Goal: Task Accomplishment & Management: Complete application form

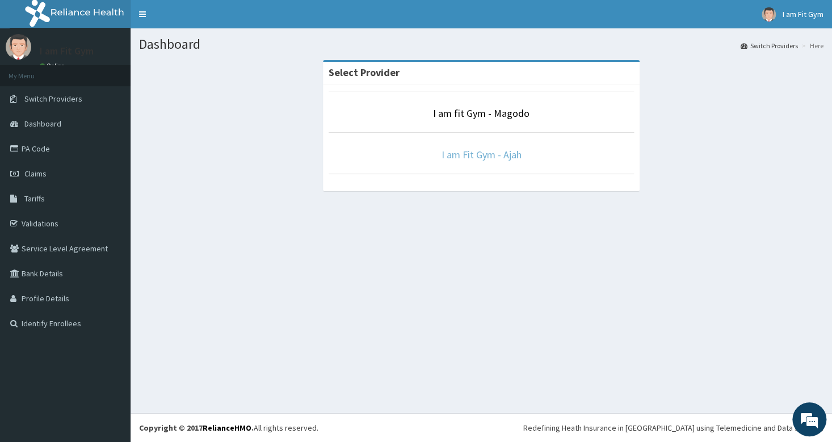
click at [490, 153] on link "I am Fit Gym - Ajah" at bounding box center [481, 154] width 80 height 13
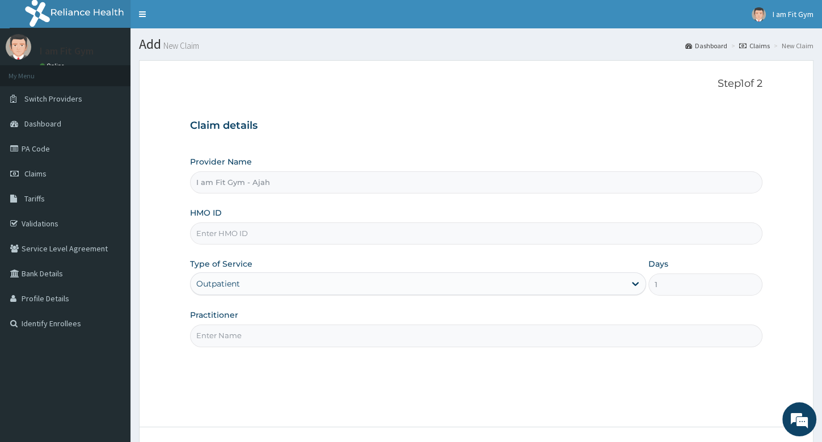
click at [231, 244] on input "HMO ID" at bounding box center [476, 233] width 572 height 22
type input "PGL/10141/A"
click at [230, 337] on input "Practitioner" at bounding box center [476, 336] width 572 height 22
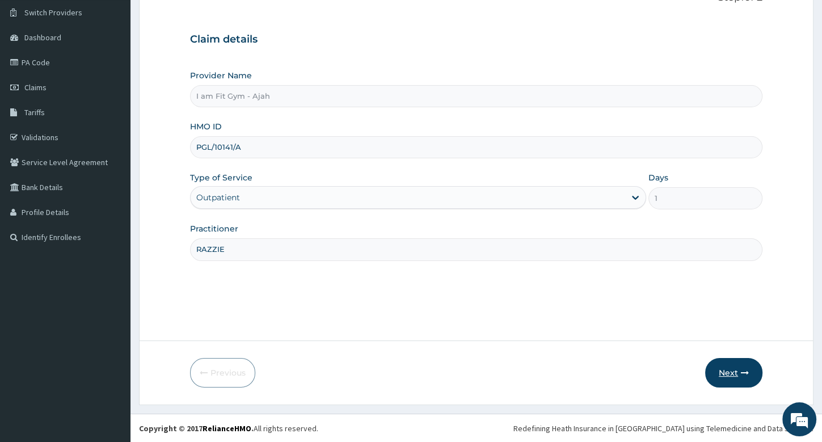
type input "RAZZIE"
click at [724, 366] on button "Next" at bounding box center [733, 373] width 57 height 30
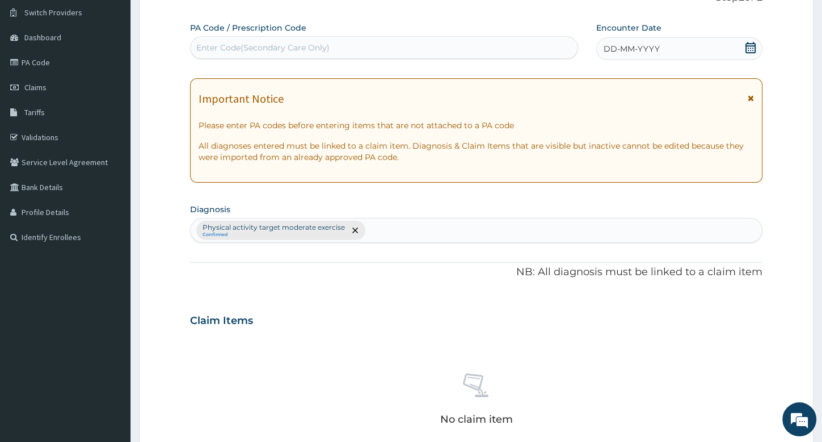
click at [631, 47] on span "DD-MM-YYYY" at bounding box center [632, 48] width 56 height 11
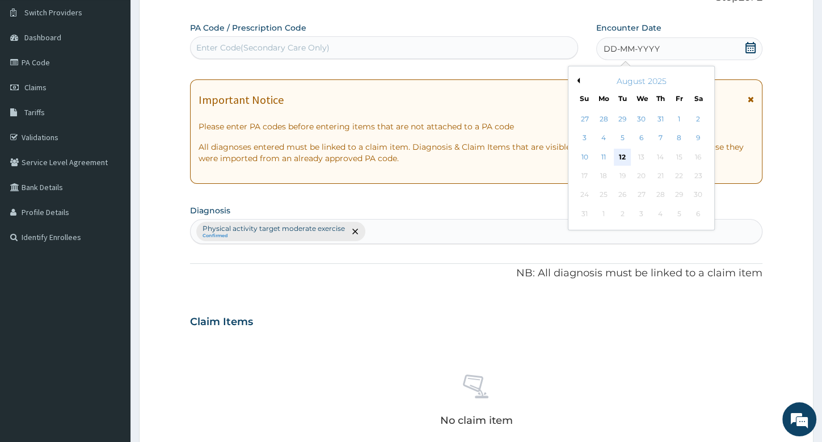
click at [624, 155] on div "12" at bounding box center [622, 157] width 17 height 17
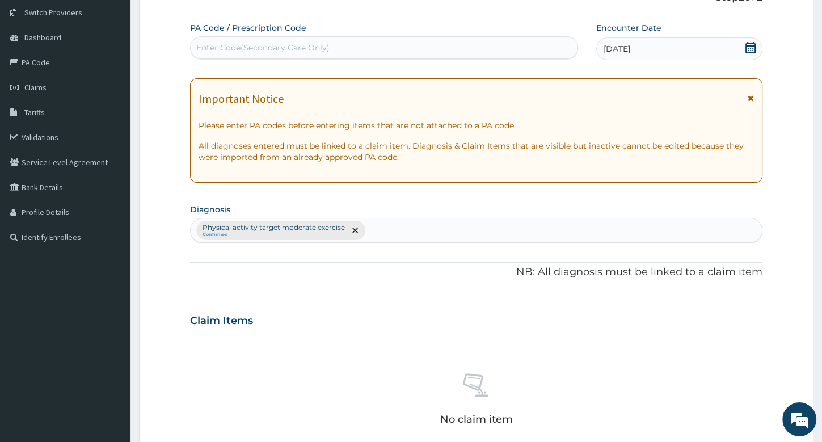
click at [247, 49] on div "Enter Code(Secondary Care Only)" at bounding box center [262, 47] width 133 height 11
type input "PA/212CEC"
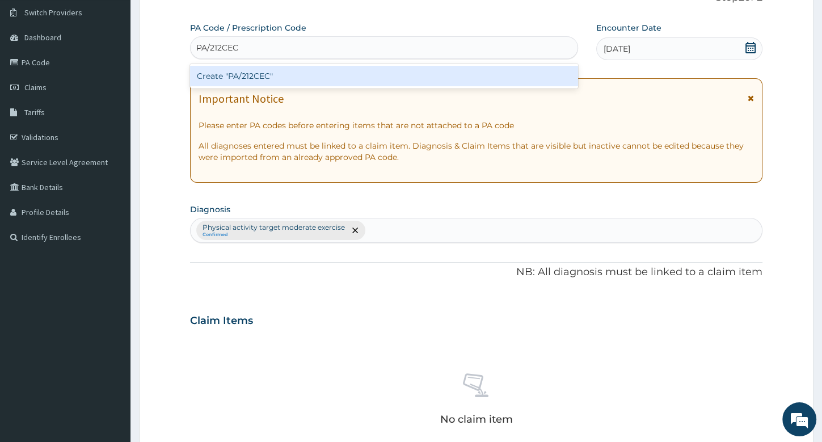
click at [304, 72] on div "Create "PA/212CEC"" at bounding box center [384, 76] width 388 height 20
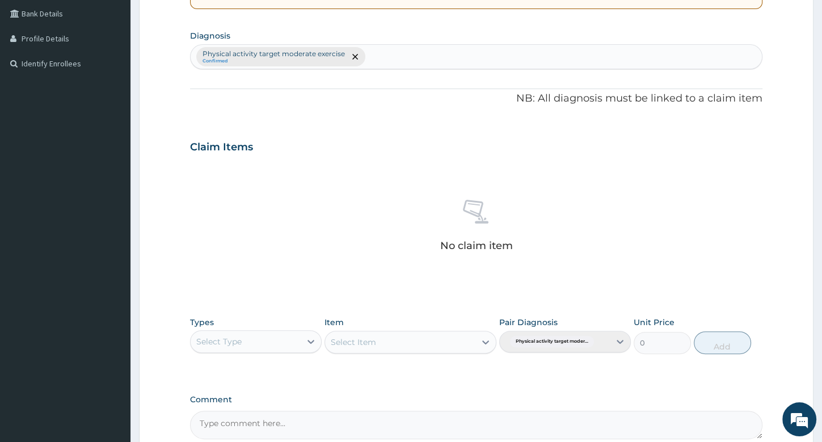
scroll to position [305, 0]
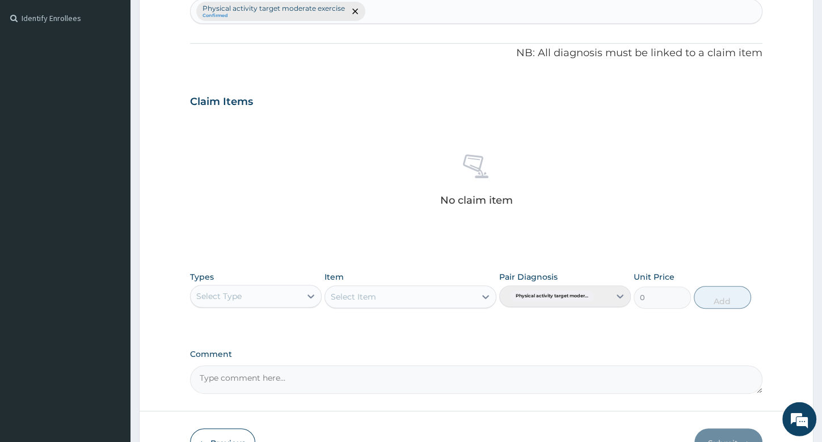
click at [220, 294] on div "Select Type" at bounding box center [218, 295] width 45 height 11
type input "GYM"
click at [232, 327] on div "Gym" at bounding box center [256, 324] width 132 height 20
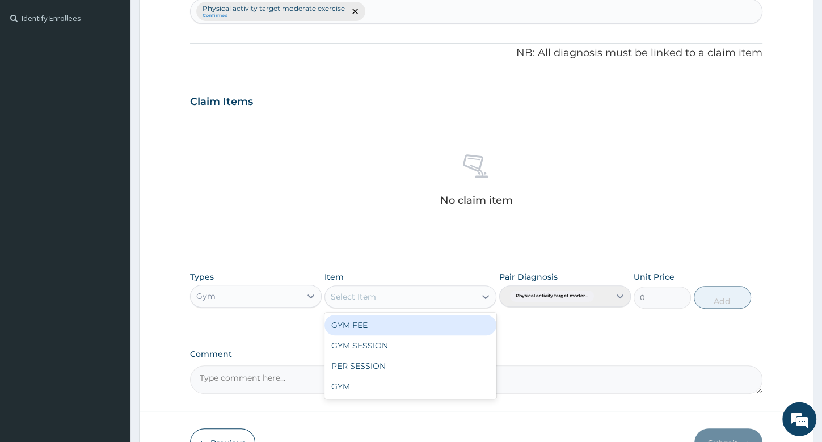
click at [376, 297] on div "Select Item" at bounding box center [353, 296] width 45 height 11
drag, startPoint x: 369, startPoint y: 323, endPoint x: 368, endPoint y: 329, distance: 6.3
click at [369, 324] on div "GYM FEE" at bounding box center [411, 325] width 172 height 20
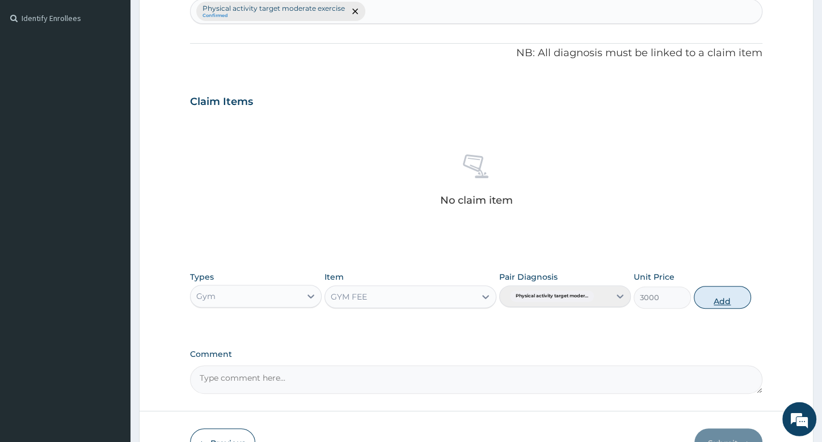
click at [726, 298] on button "Add" at bounding box center [722, 297] width 57 height 23
type input "0"
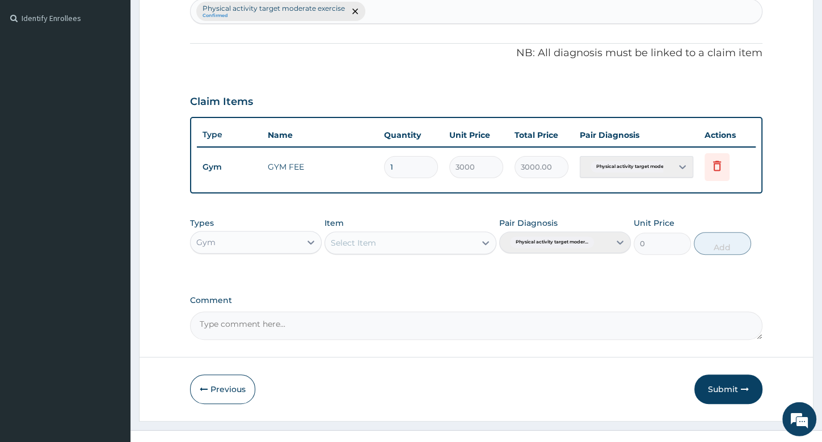
click at [726, 384] on button "Submit" at bounding box center [728, 389] width 68 height 30
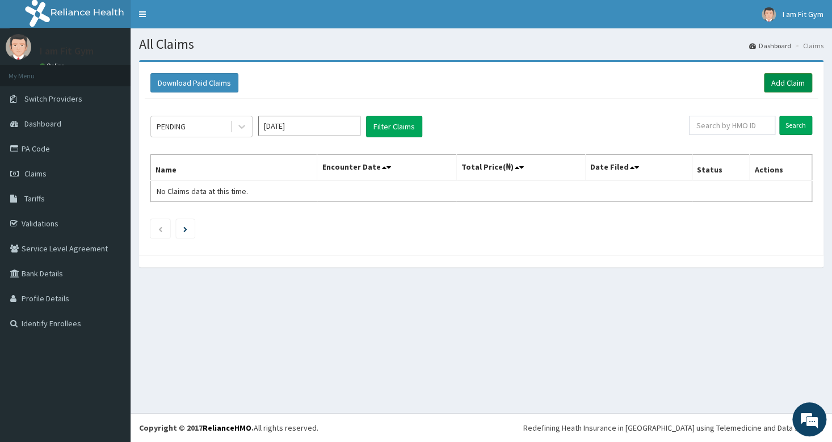
click at [781, 86] on link "Add Claim" at bounding box center [788, 82] width 48 height 19
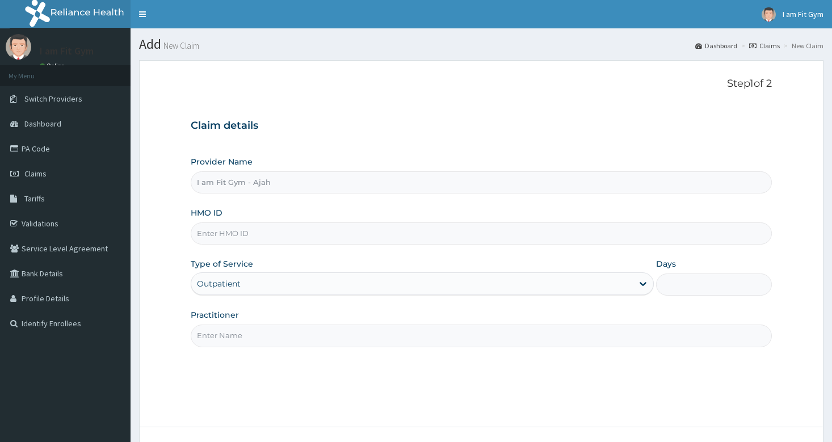
type input "I am Fit Gym - Ajah"
type input "1"
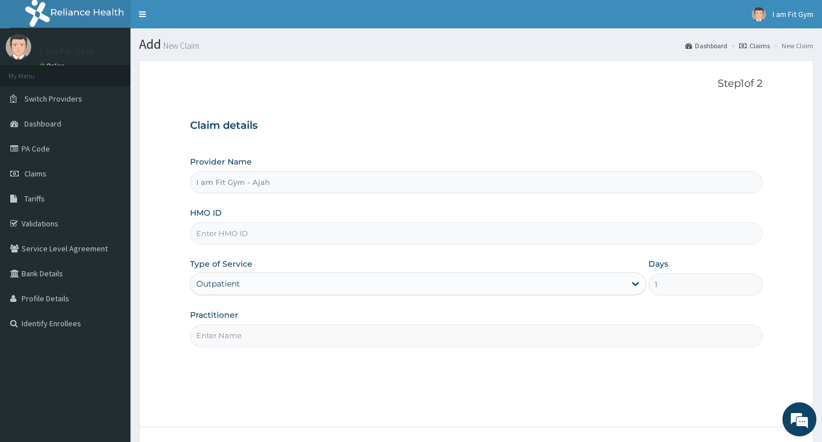
click at [227, 234] on input "HMO ID" at bounding box center [476, 233] width 572 height 22
type input "BRI/10061/A"
click at [219, 338] on input "Practitioner" at bounding box center [476, 336] width 572 height 22
type input "RAZZIE"
drag, startPoint x: 819, startPoint y: 353, endPoint x: 813, endPoint y: 387, distance: 34.5
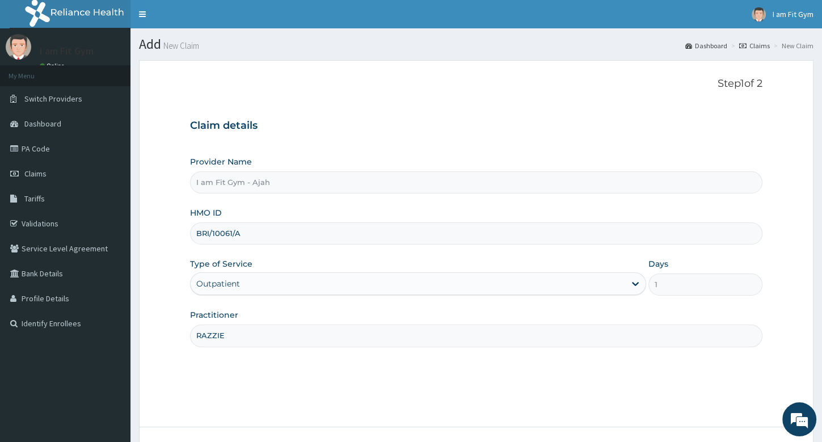
click at [813, 387] on section "Step 1 of 2 Claim details Provider Name I am Fit Gym - Ajah HMO ID BRI/10061/A …" at bounding box center [476, 276] width 692 height 448
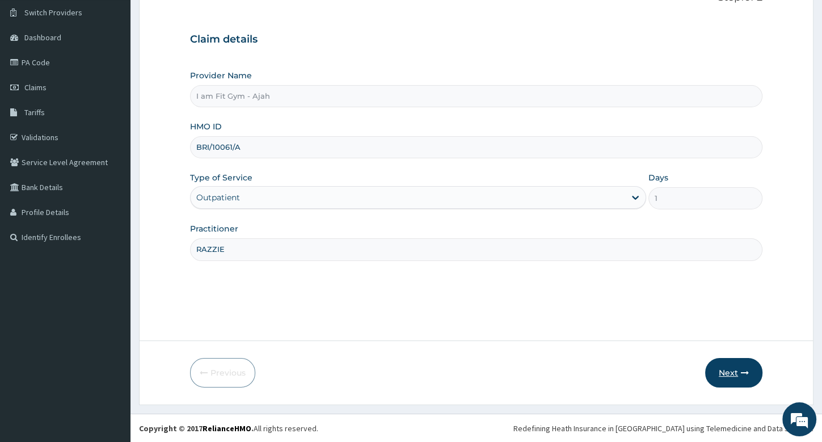
click at [731, 372] on button "Next" at bounding box center [733, 373] width 57 height 30
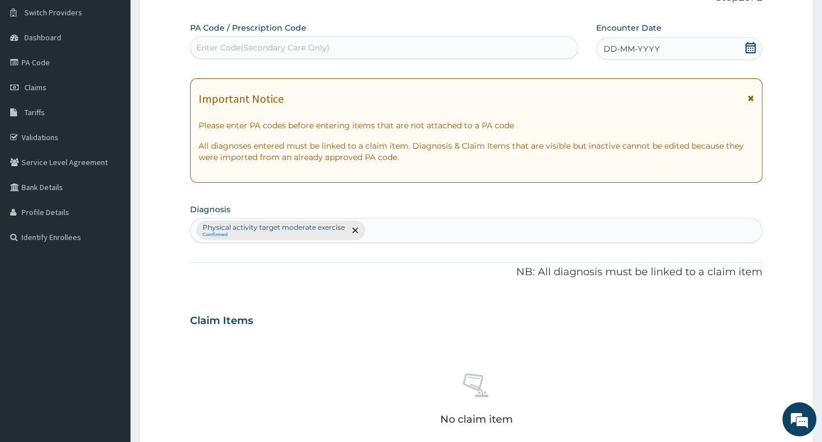
click at [632, 51] on span "DD-MM-YYYY" at bounding box center [632, 48] width 56 height 11
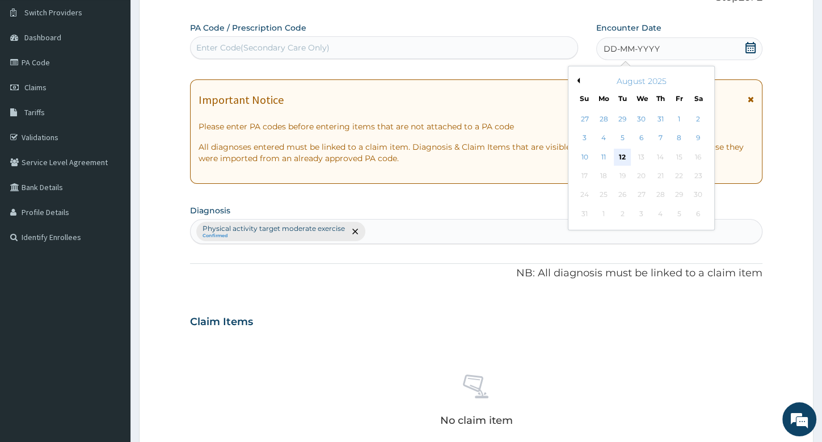
click at [621, 160] on div "12" at bounding box center [622, 157] width 17 height 17
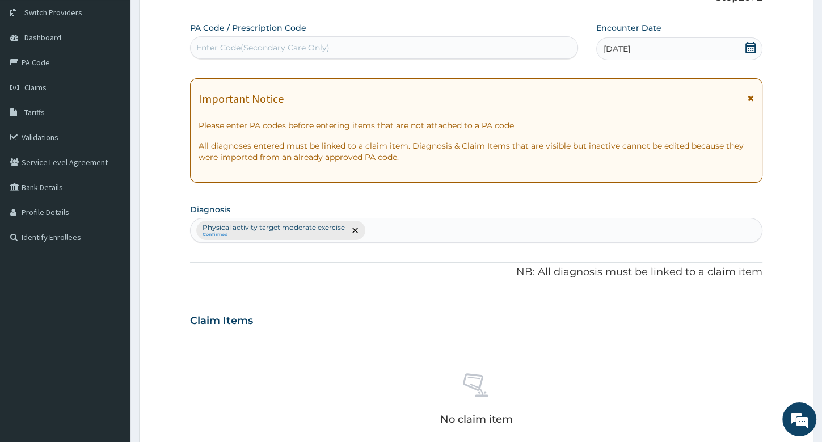
click at [305, 51] on div "Enter Code(Secondary Care Only)" at bounding box center [262, 47] width 133 height 11
type input "PA/2871AE"
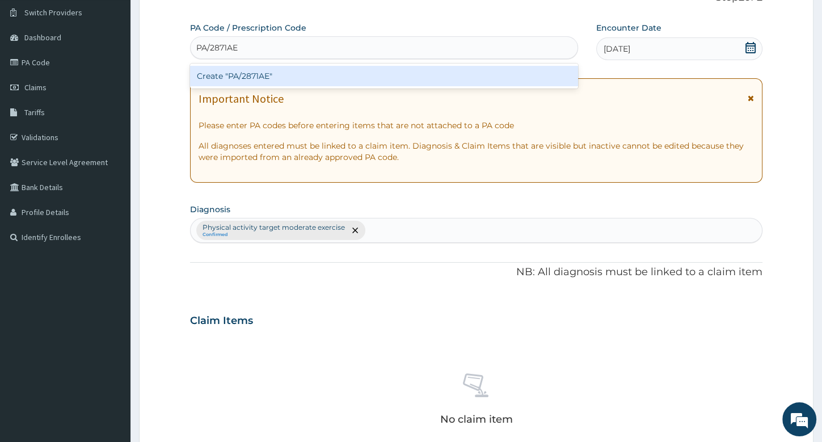
click at [271, 77] on div "Create "PA/2871AE"" at bounding box center [384, 76] width 388 height 20
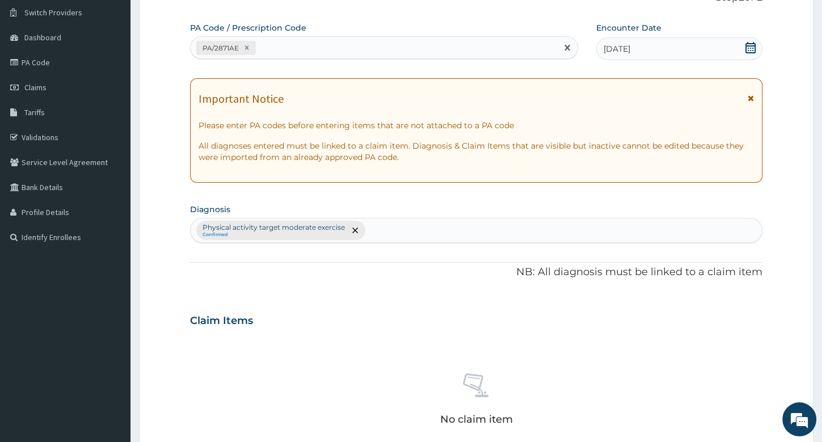
scroll to position [352, 0]
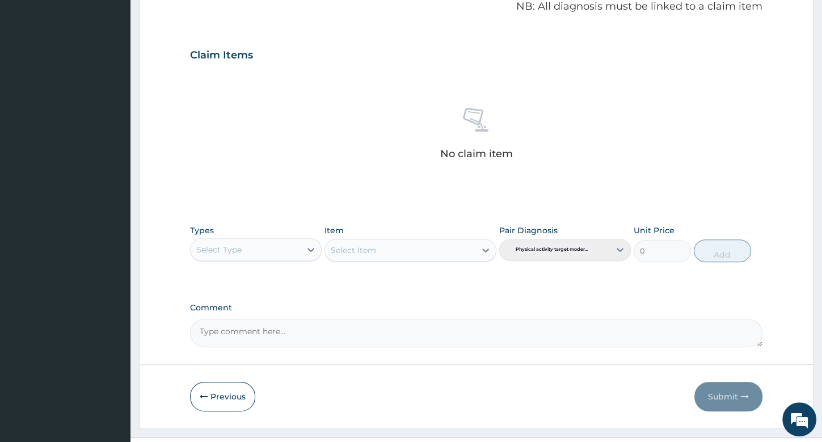
click at [221, 251] on div "Select Type" at bounding box center [218, 249] width 45 height 11
type input "GYM"
click at [221, 275] on div "Gym" at bounding box center [256, 278] width 132 height 20
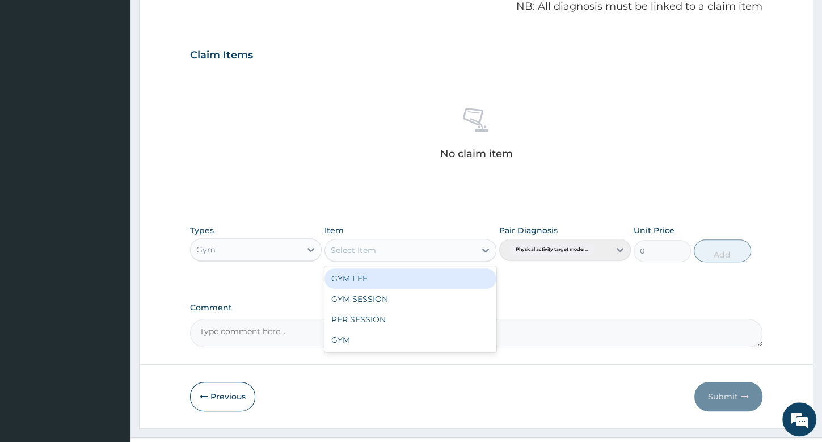
click at [382, 249] on div "Select Item" at bounding box center [400, 250] width 150 height 18
click at [358, 280] on div "GYM FEE" at bounding box center [411, 278] width 172 height 20
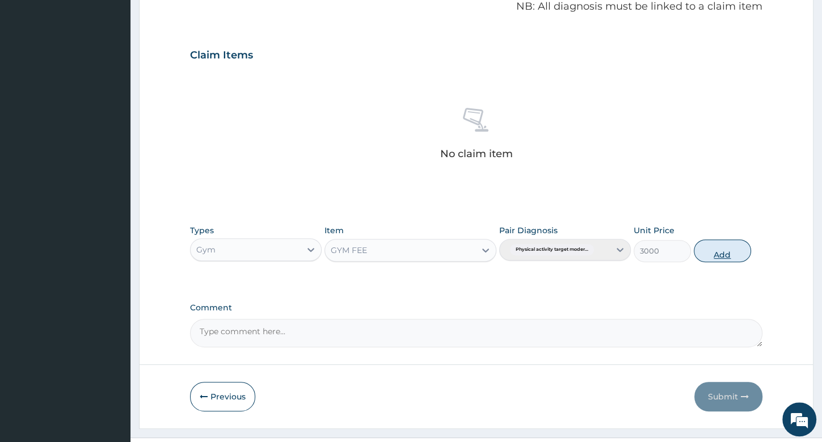
click at [722, 252] on button "Add" at bounding box center [722, 250] width 57 height 23
type input "0"
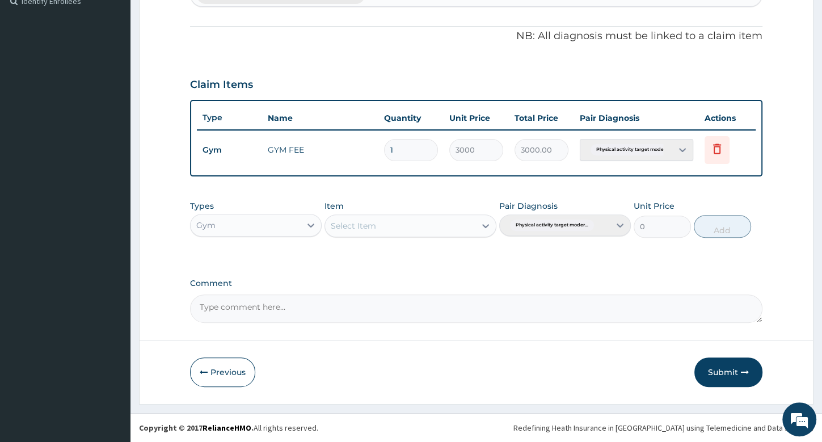
scroll to position [320, 0]
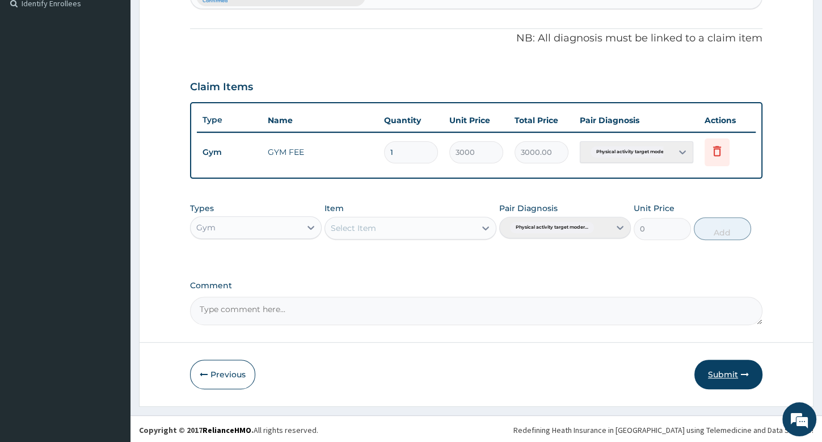
click at [732, 366] on button "Submit" at bounding box center [728, 375] width 68 height 30
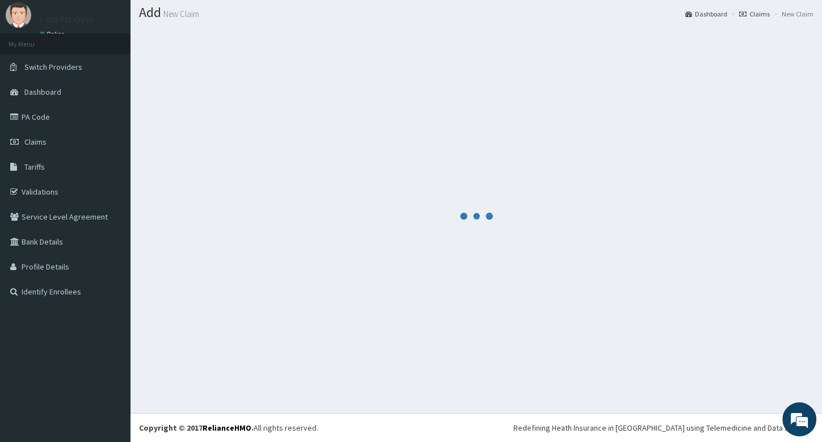
scroll to position [31, 0]
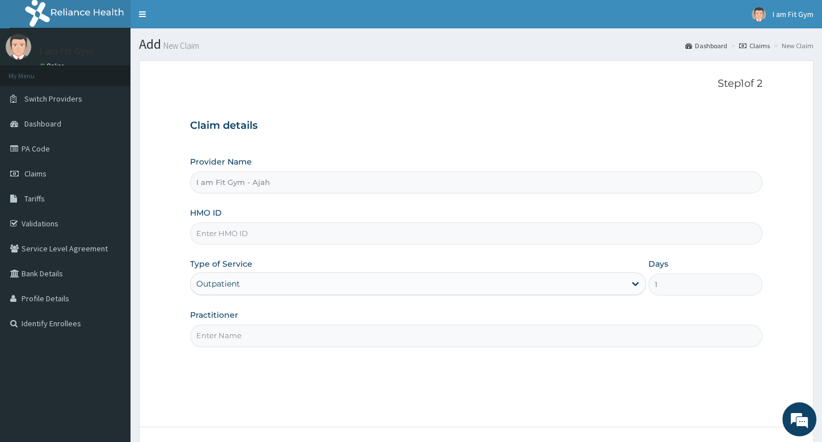
click at [218, 235] on input "HMO ID" at bounding box center [476, 233] width 572 height 22
type input "BRI/10178/A"
click at [212, 339] on input "Practitioner" at bounding box center [476, 336] width 572 height 22
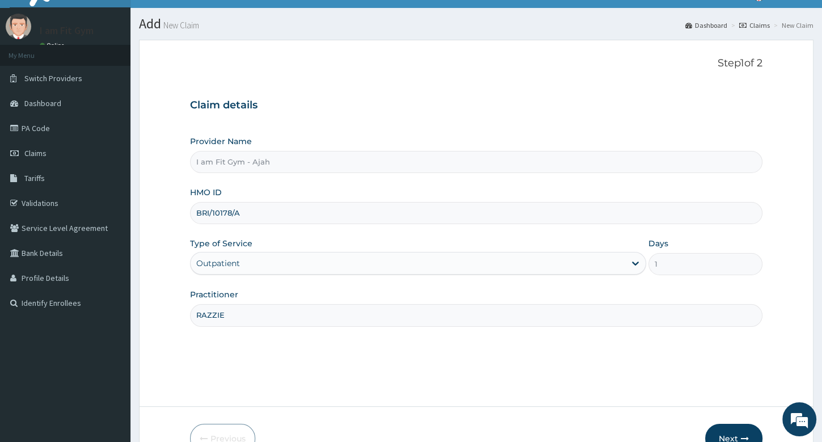
scroll to position [86, 0]
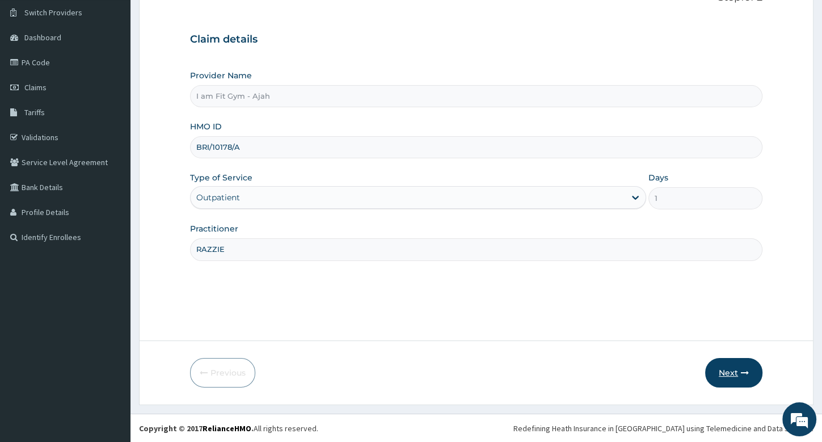
type input "RAZZIE"
click at [734, 374] on button "Next" at bounding box center [733, 373] width 57 height 30
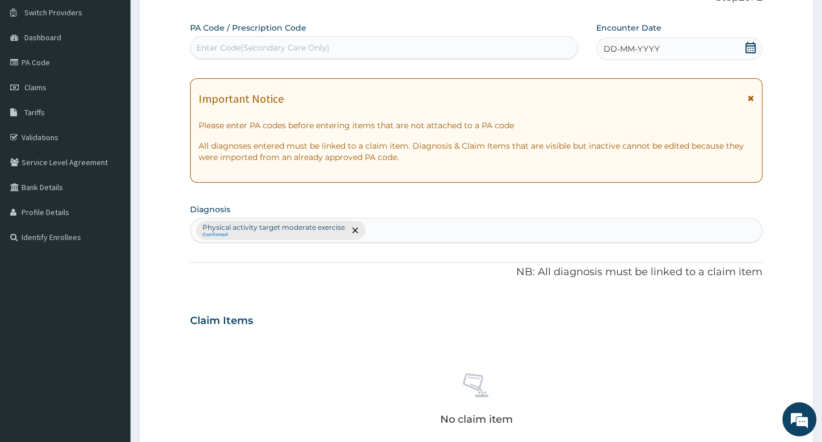
click at [625, 49] on span "DD-MM-YYYY" at bounding box center [632, 48] width 56 height 11
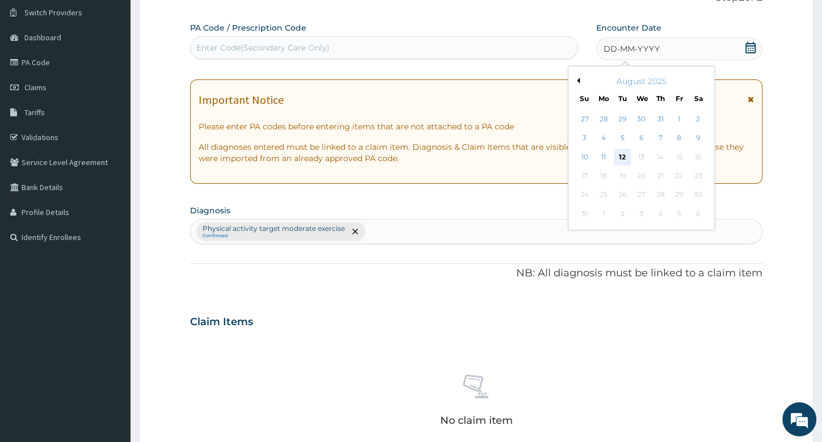
click at [620, 157] on div "12" at bounding box center [622, 157] width 17 height 17
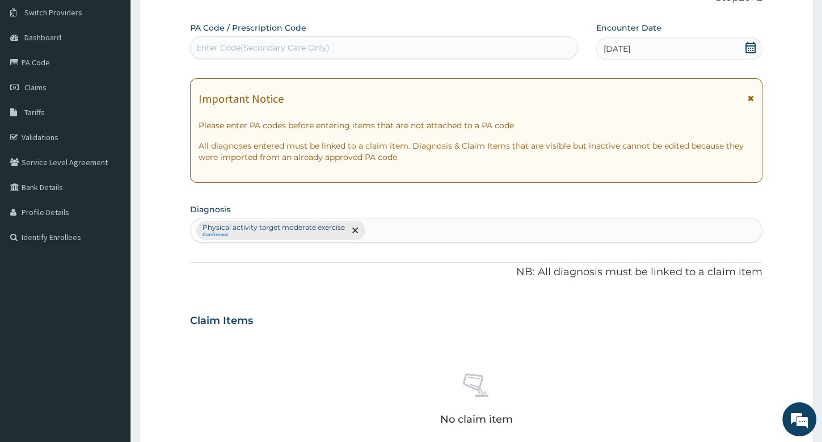
drag, startPoint x: 262, startPoint y: 48, endPoint x: 268, endPoint y: 35, distance: 14.5
click at [262, 47] on div "Enter Code(Secondary Care Only)" at bounding box center [262, 47] width 133 height 11
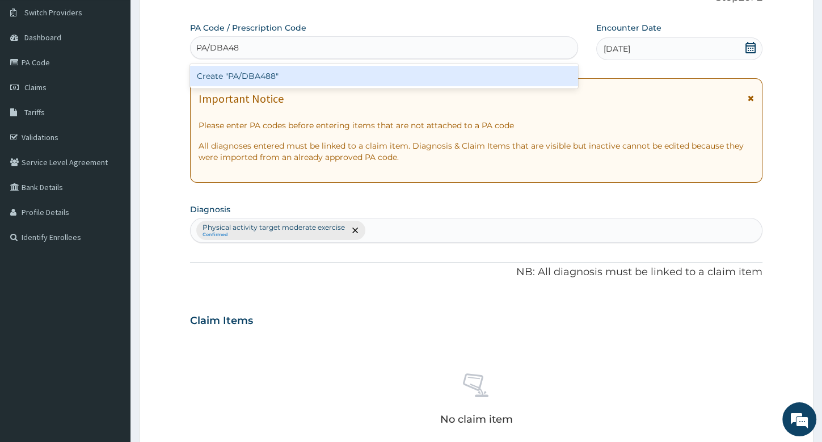
type input "PA/DBA488"
click at [247, 76] on div "Create "PA/DBA488"" at bounding box center [384, 76] width 388 height 20
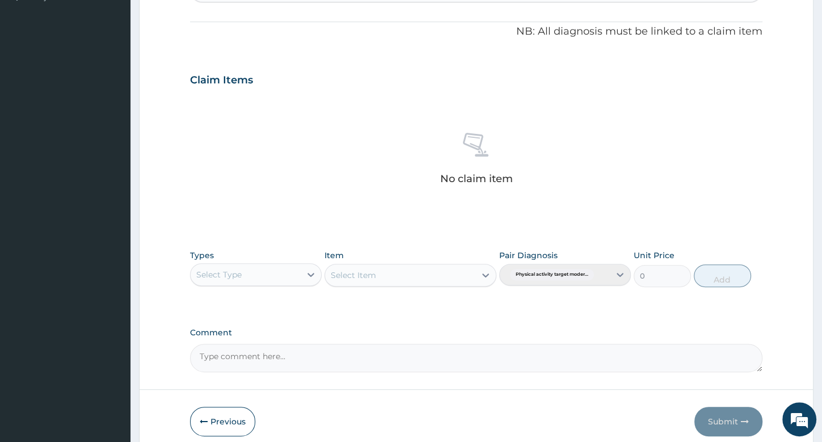
scroll to position [304, 0]
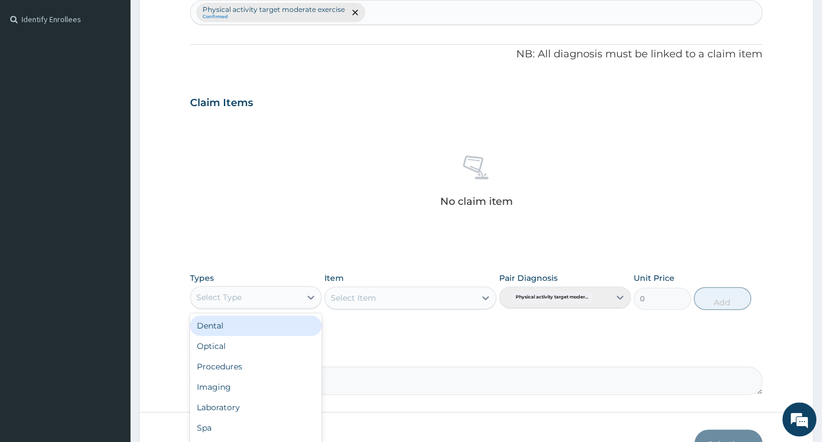
click at [226, 296] on div "Select Type" at bounding box center [218, 297] width 45 height 11
type input "GYM"
click at [210, 323] on div "Gym" at bounding box center [256, 325] width 132 height 20
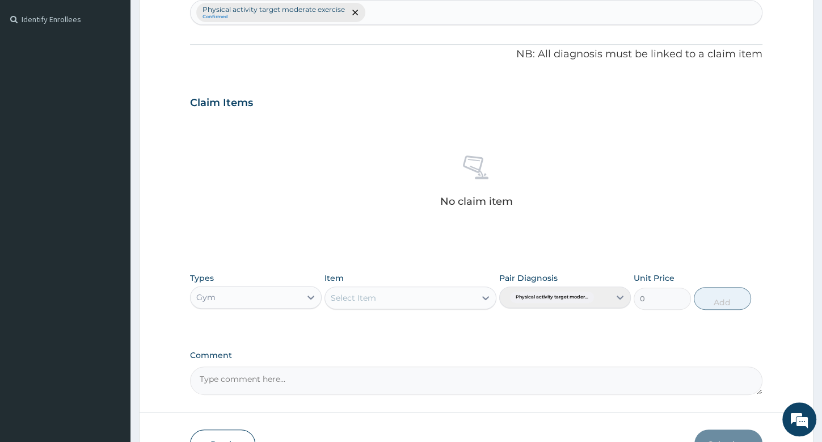
click at [376, 300] on div "Select Item" at bounding box center [400, 298] width 150 height 18
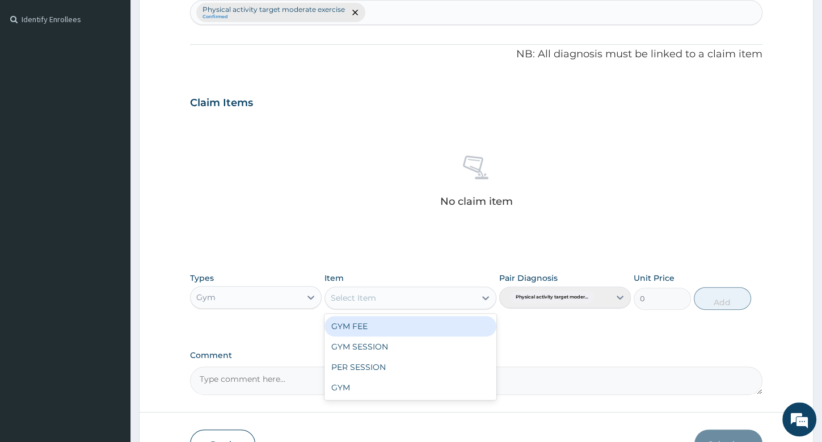
click at [372, 325] on div "GYM FEE" at bounding box center [411, 326] width 172 height 20
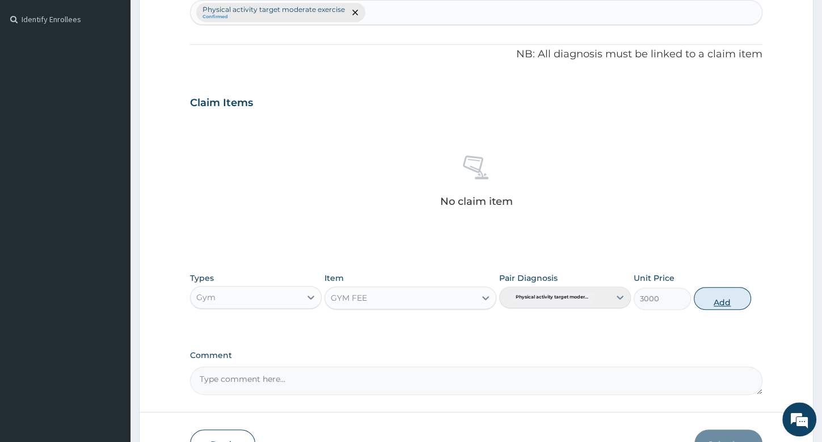
click at [727, 294] on button "Add" at bounding box center [722, 298] width 57 height 23
type input "0"
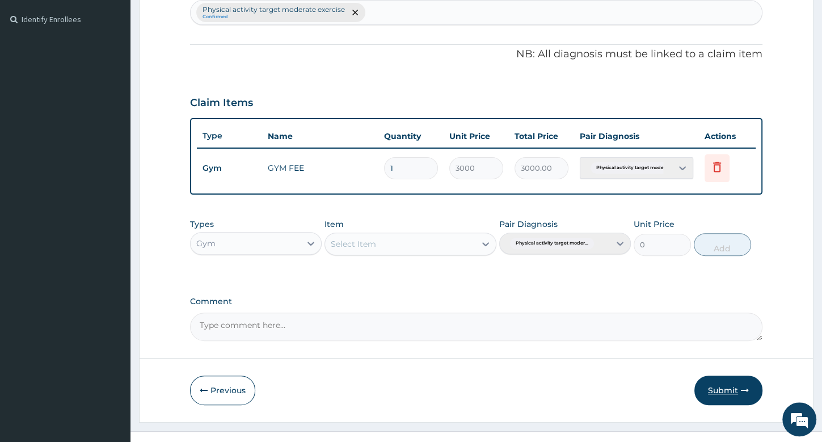
click at [723, 386] on button "Submit" at bounding box center [728, 391] width 68 height 30
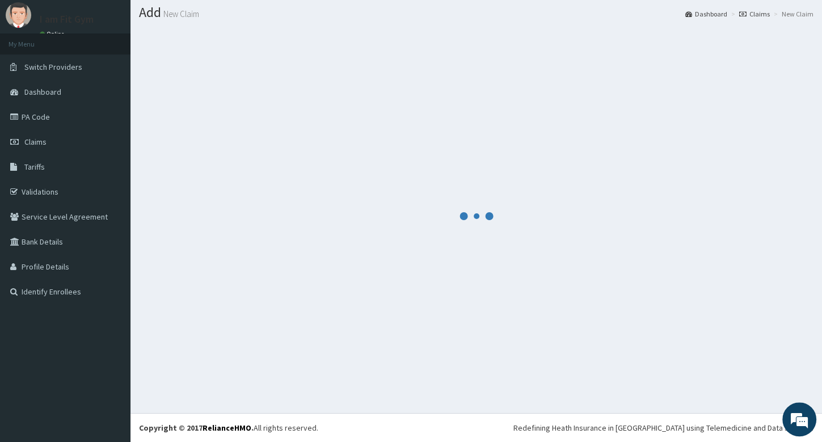
scroll to position [31, 0]
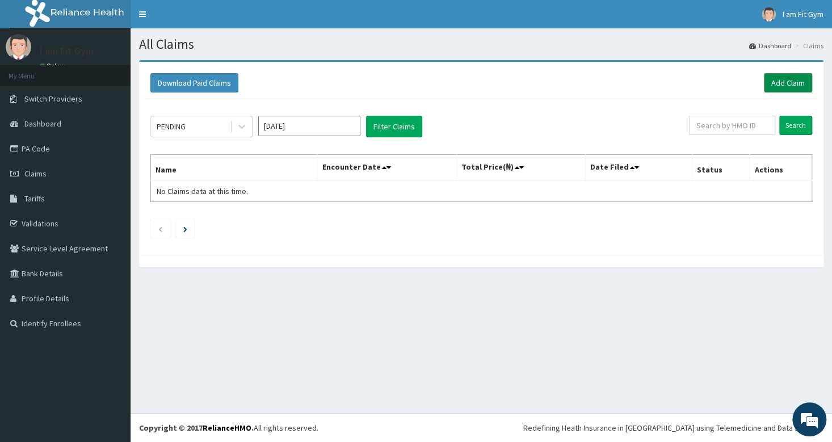
click at [780, 83] on link "Add Claim" at bounding box center [788, 82] width 48 height 19
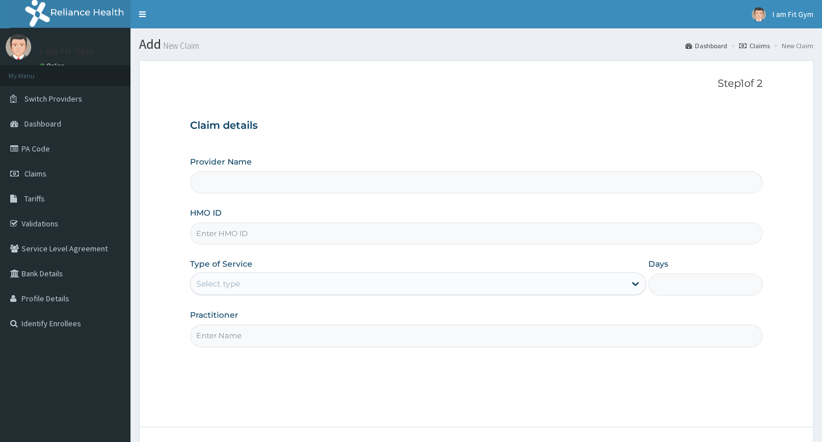
type input "I am Fit Gym - Ajah"
type input "1"
click at [252, 237] on input "HMO ID" at bounding box center [476, 233] width 572 height 22
click at [228, 237] on input "HMO ID" at bounding box center [476, 233] width 572 height 22
type input "BRI/10027/A"
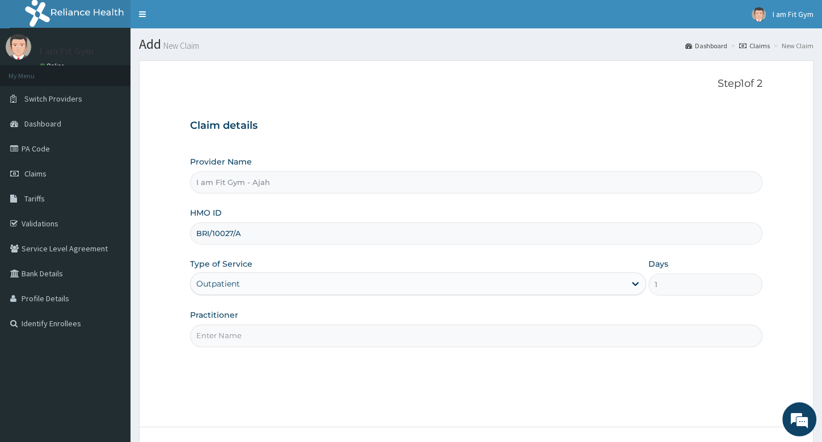
click at [226, 338] on input "Practitioner" at bounding box center [476, 336] width 572 height 22
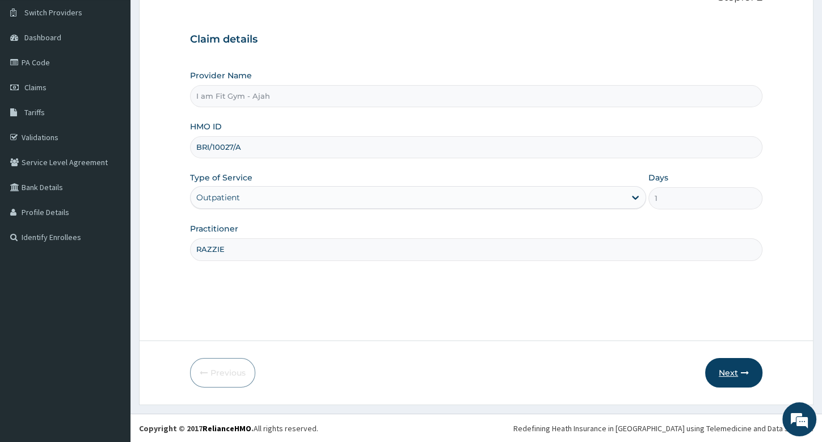
type input "RAZZIE"
click at [743, 368] on button "Next" at bounding box center [733, 373] width 57 height 30
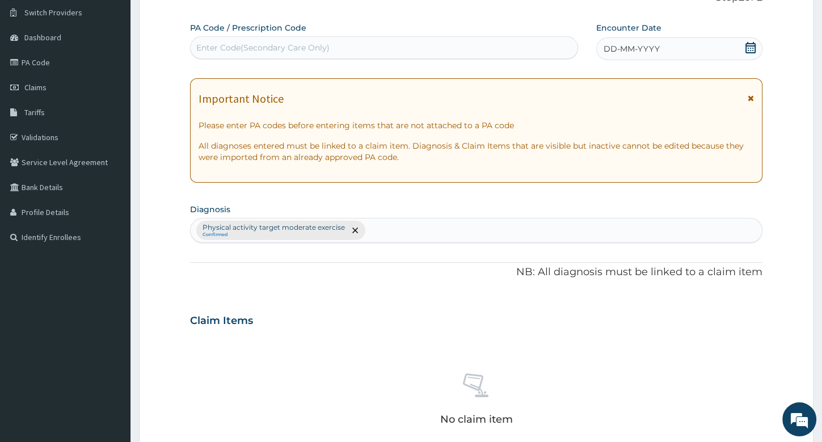
click at [625, 43] on div "DD-MM-YYYY" at bounding box center [679, 48] width 166 height 23
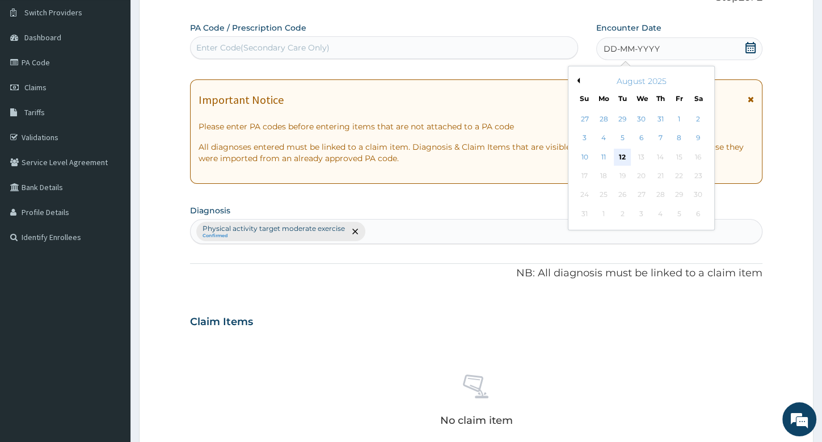
click at [622, 153] on div "12" at bounding box center [622, 157] width 17 height 17
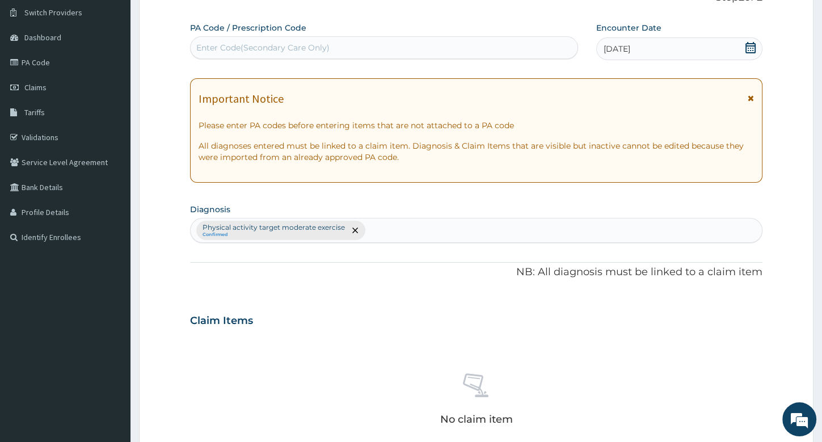
click at [226, 48] on div "Enter Code(Secondary Care Only)" at bounding box center [262, 47] width 133 height 11
click at [229, 45] on input "PA/EAF64" at bounding box center [216, 47] width 41 height 11
type input "PA/EAF664"
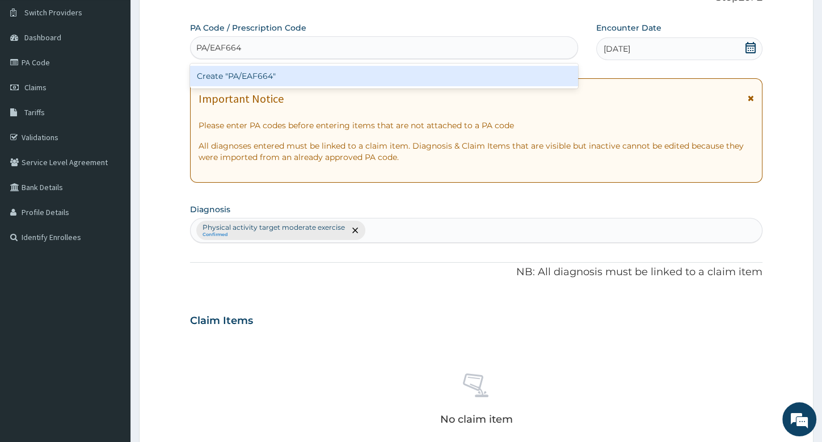
click at [276, 79] on div "Create "PA/EAF664"" at bounding box center [384, 76] width 388 height 20
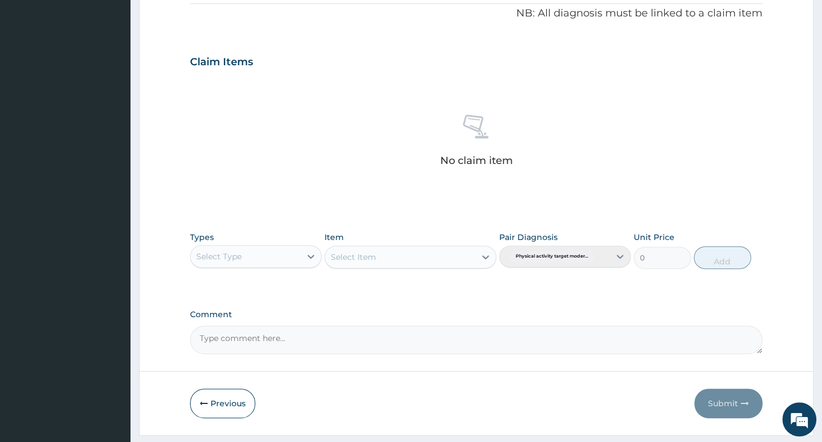
scroll to position [374, 0]
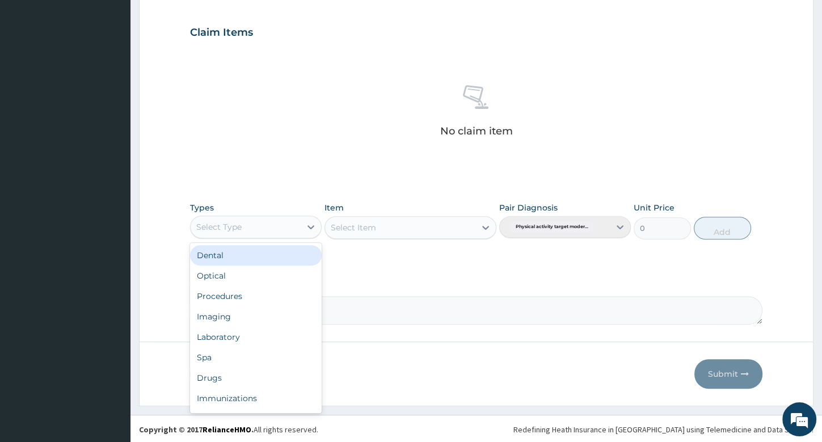
click at [217, 224] on div "Select Type" at bounding box center [218, 226] width 45 height 11
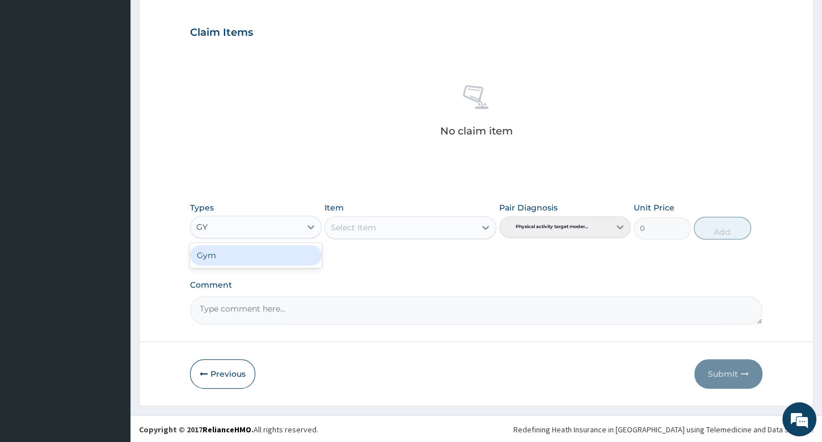
type input "GYM"
click at [217, 256] on div "Gym" at bounding box center [256, 255] width 132 height 20
click at [358, 226] on div "Select Item" at bounding box center [353, 227] width 45 height 11
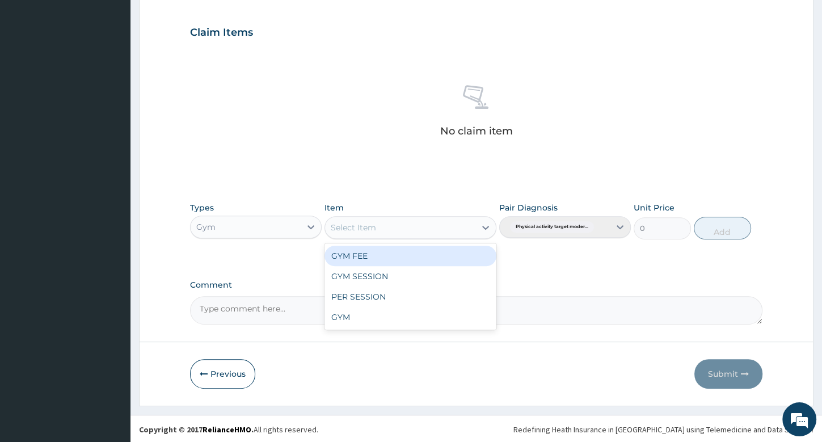
click at [351, 258] on div "GYM FEE" at bounding box center [411, 256] width 172 height 20
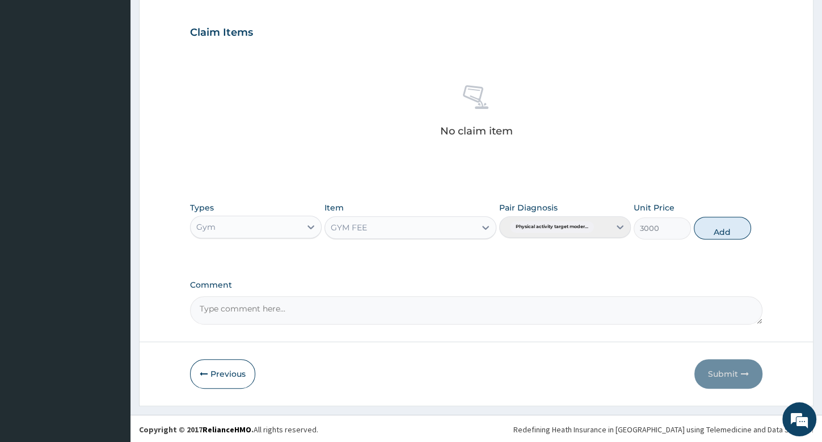
drag, startPoint x: 713, startPoint y: 222, endPoint x: 713, endPoint y: 292, distance: 69.8
click at [713, 222] on button "Add" at bounding box center [722, 228] width 57 height 23
type input "0"
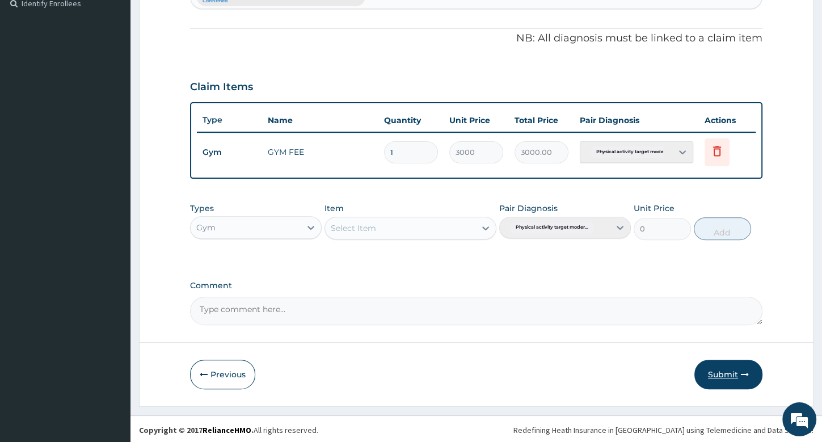
click at [739, 371] on button "Submit" at bounding box center [728, 375] width 68 height 30
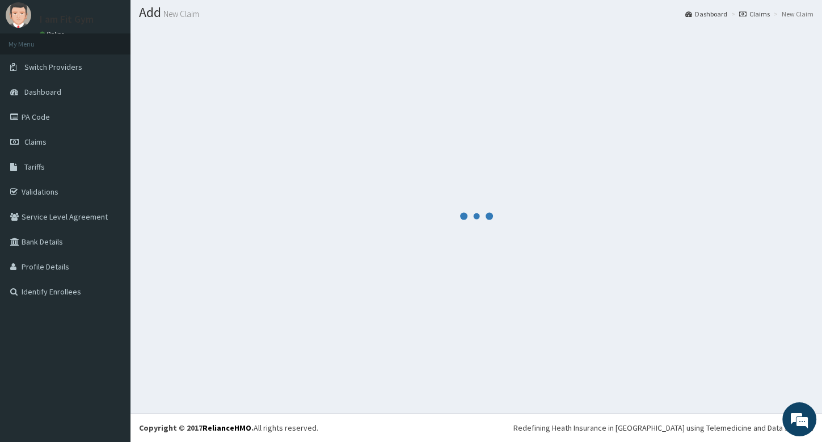
scroll to position [31, 0]
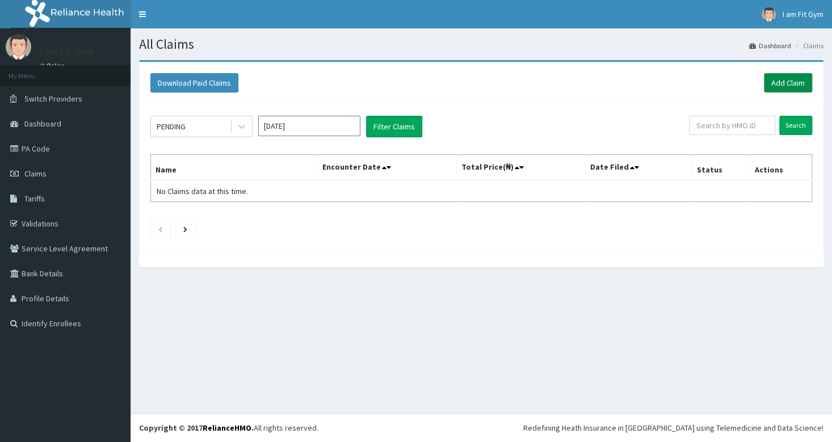
click at [793, 82] on link "Add Claim" at bounding box center [788, 82] width 48 height 19
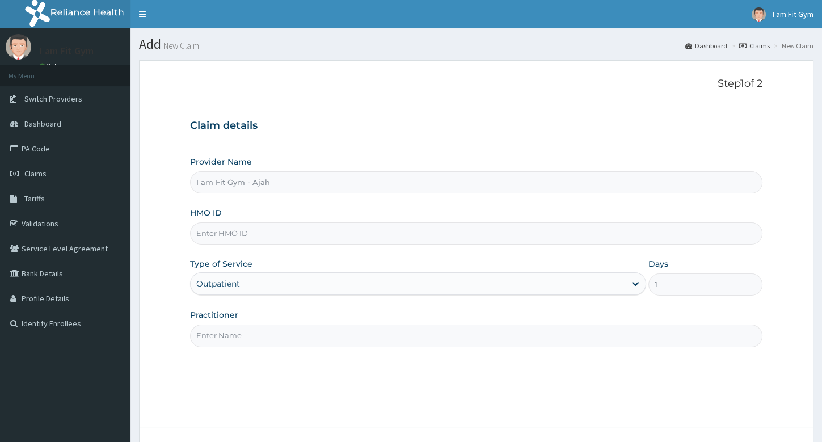
click at [221, 234] on input "HMO ID" at bounding box center [476, 233] width 572 height 22
type input "BRI/10063/A"
drag, startPoint x: 233, startPoint y: 340, endPoint x: 233, endPoint y: 346, distance: 5.7
click at [233, 342] on input "Practitioner" at bounding box center [476, 336] width 572 height 22
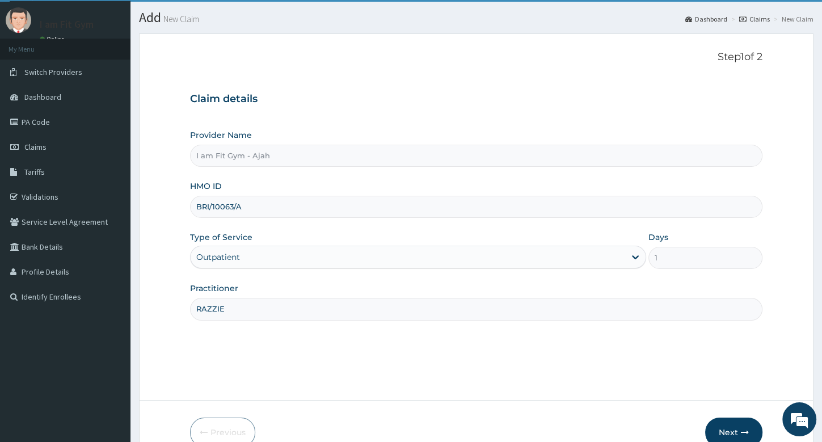
scroll to position [86, 0]
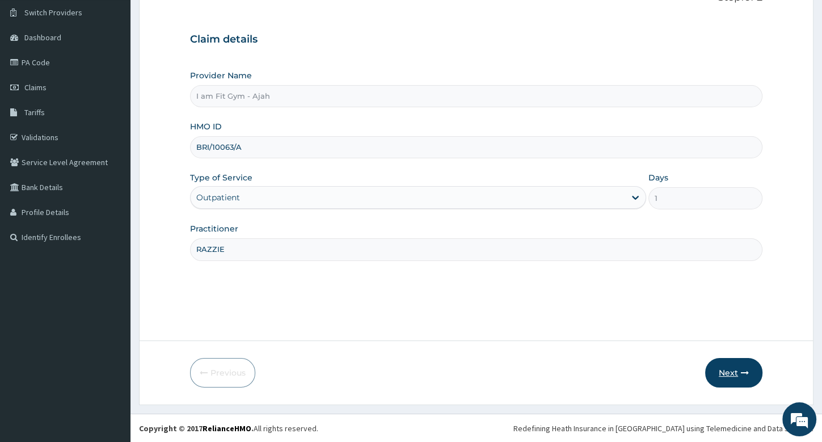
type input "RAZZIE"
click at [738, 367] on button "Next" at bounding box center [733, 373] width 57 height 30
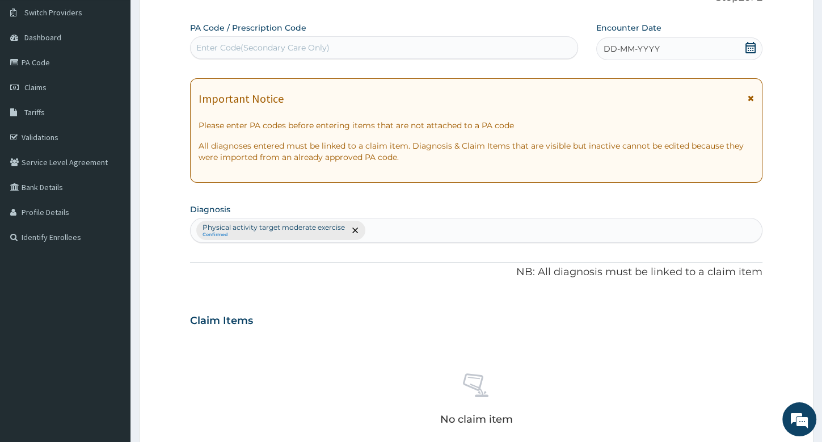
click at [642, 48] on span "DD-MM-YYYY" at bounding box center [632, 48] width 56 height 11
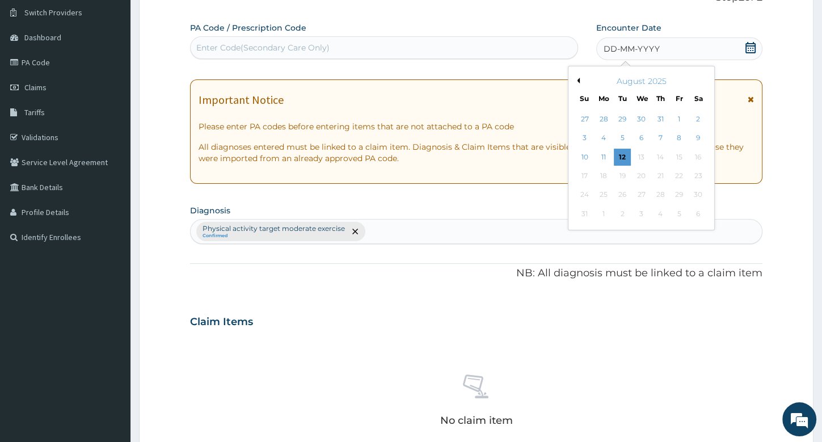
click at [625, 151] on div "12" at bounding box center [622, 157] width 17 height 17
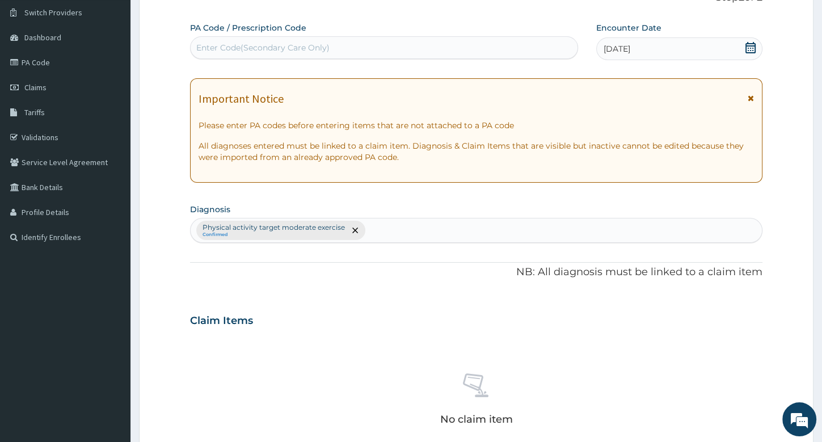
click at [221, 49] on div "Enter Code(Secondary Care Only)" at bounding box center [262, 47] width 133 height 11
type input "PA/029D85"
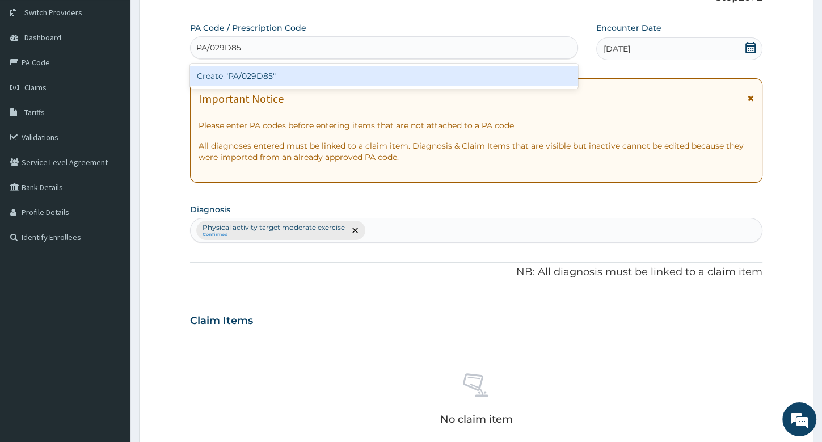
click at [295, 75] on div "Create "PA/029D85"" at bounding box center [384, 76] width 388 height 20
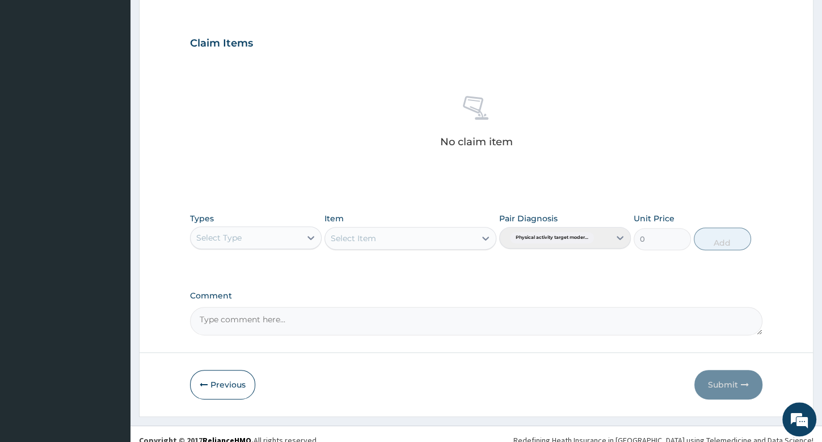
scroll to position [368, 0]
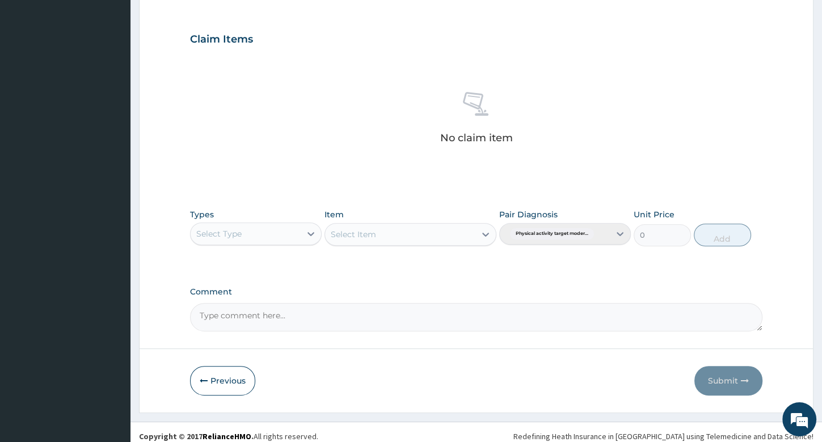
drag, startPoint x: 829, startPoint y: 289, endPoint x: 757, endPoint y: 315, distance: 76.1
click at [816, 342] on section "Step 2 of 2 PA Code / Prescription Code option Create "PA/029D85", selected. Se…" at bounding box center [476, 52] width 692 height 737
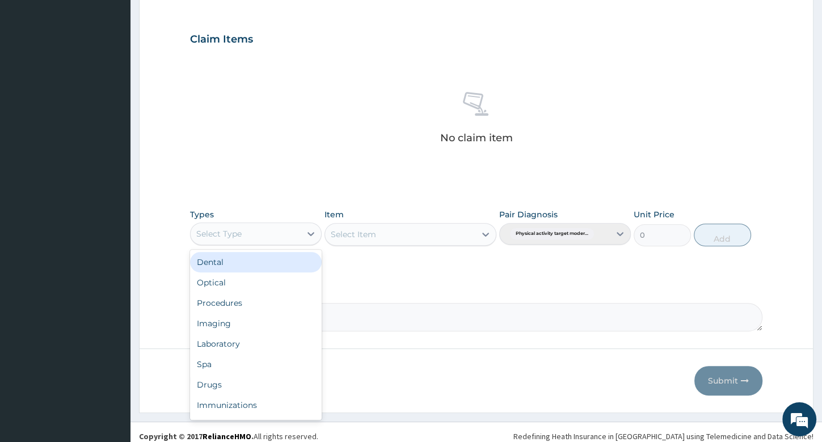
click at [205, 235] on div "Select Type" at bounding box center [218, 233] width 45 height 11
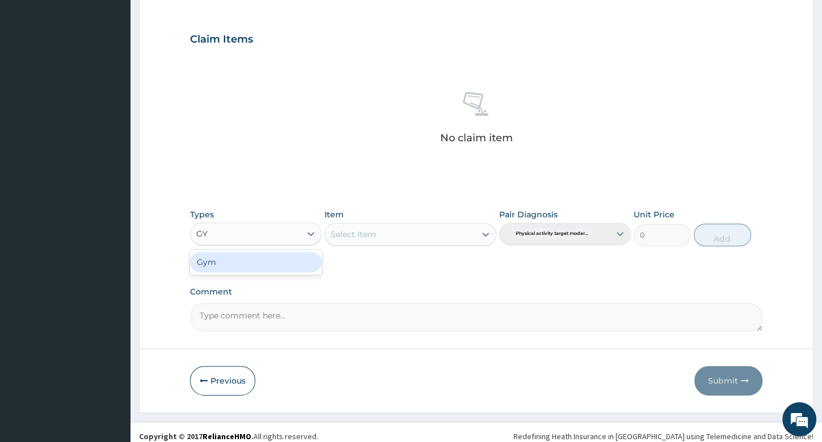
type input "GYM"
click at [233, 264] on div "Gym" at bounding box center [256, 262] width 132 height 20
click at [407, 229] on div "Select Item" at bounding box center [400, 234] width 150 height 18
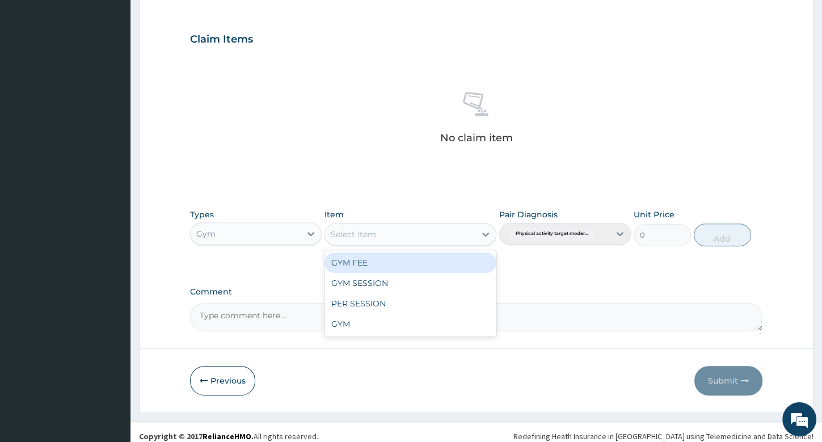
click at [386, 261] on div "GYM FEE" at bounding box center [411, 262] width 172 height 20
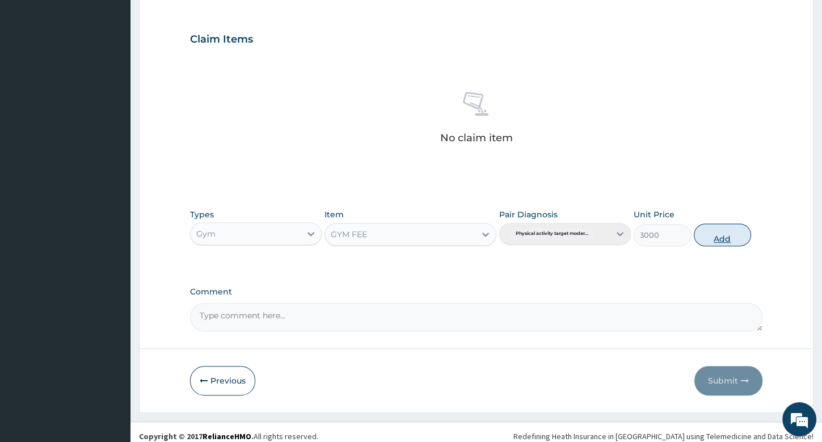
click at [727, 234] on button "Add" at bounding box center [722, 235] width 57 height 23
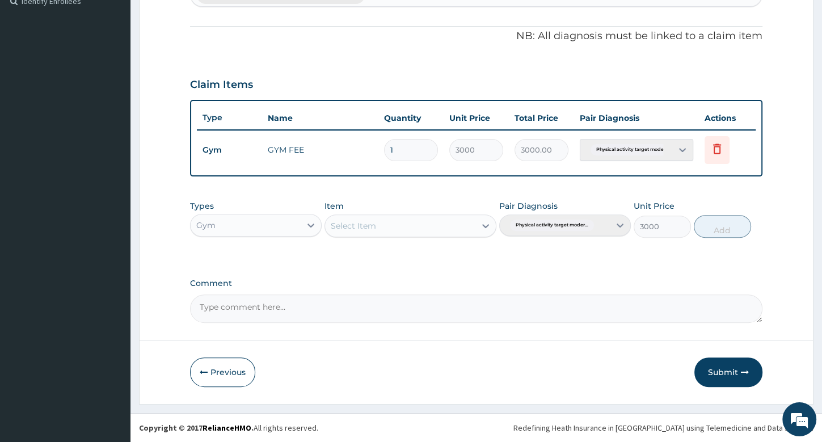
type input "0"
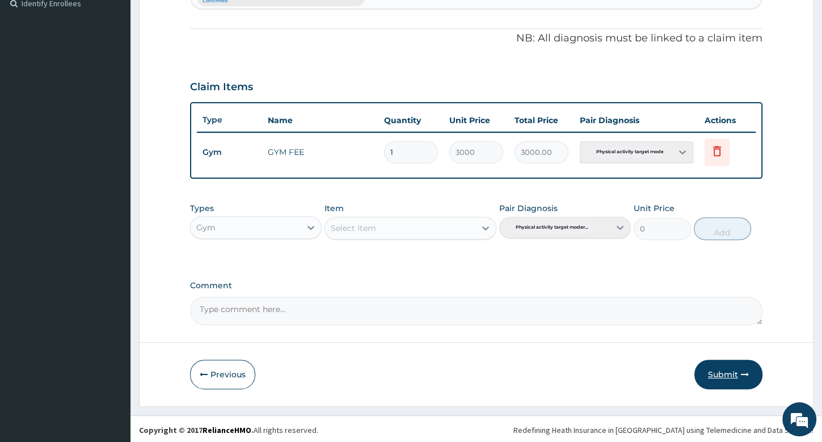
click at [711, 366] on button "Submit" at bounding box center [728, 375] width 68 height 30
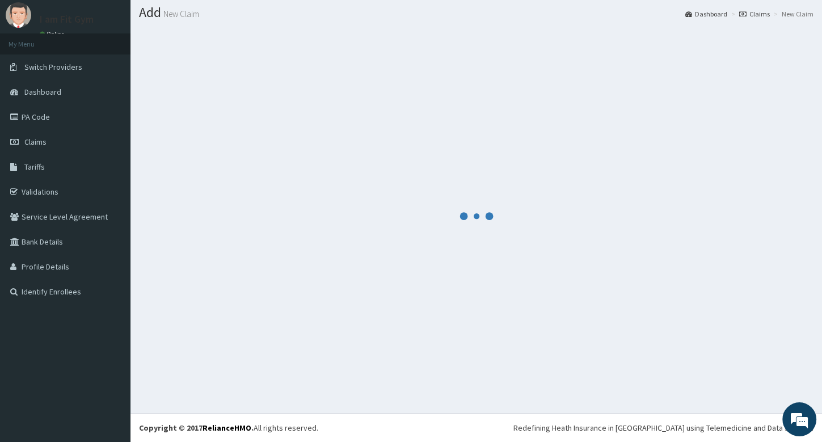
scroll to position [31, 0]
